Goal: Task Accomplishment & Management: Use online tool/utility

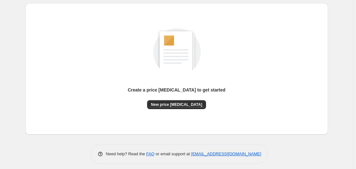
scroll to position [70, 0]
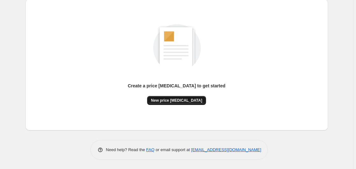
click at [178, 96] on button "New price [MEDICAL_DATA]" at bounding box center [176, 100] width 59 height 9
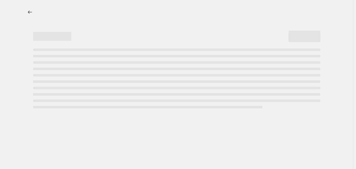
select select "percentage"
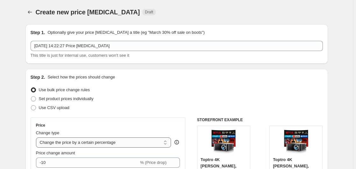
scroll to position [65, 0]
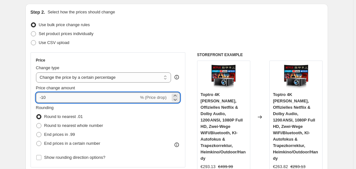
click at [63, 99] on input "-10" at bounding box center [87, 97] width 103 height 10
type input "-1"
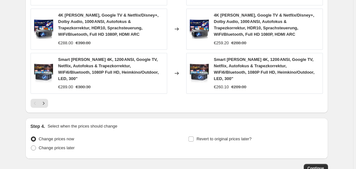
scroll to position [530, 0]
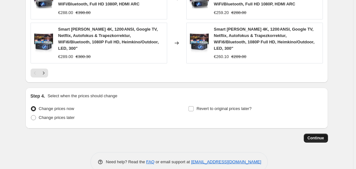
type input "-35"
click at [316, 135] on span "Continue" at bounding box center [316, 137] width 17 height 5
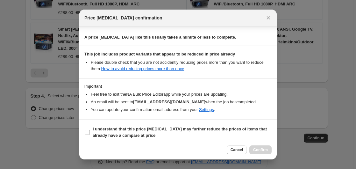
scroll to position [101, 0]
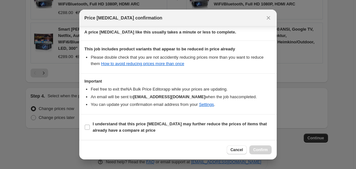
click at [121, 136] on section "I understand that this price [MEDICAL_DATA] may further reduce the prices of it…" at bounding box center [178, 126] width 198 height 25
click at [122, 126] on b "I understand that this price [MEDICAL_DATA] may further reduce the prices of it…" at bounding box center [180, 126] width 174 height 11
click at [90, 126] on input "I understand that this price [MEDICAL_DATA] may further reduce the prices of it…" at bounding box center [87, 127] width 5 height 5
checkbox input "true"
drag, startPoint x: 265, startPoint y: 146, endPoint x: 268, endPoint y: 141, distance: 5.9
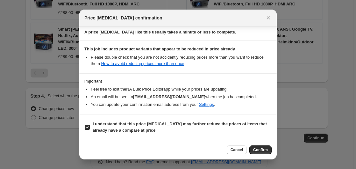
click at [265, 146] on button "Confirm" at bounding box center [261, 149] width 22 height 9
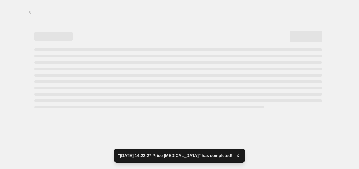
select select "percentage"
